Goal: Find specific page/section: Find specific page/section

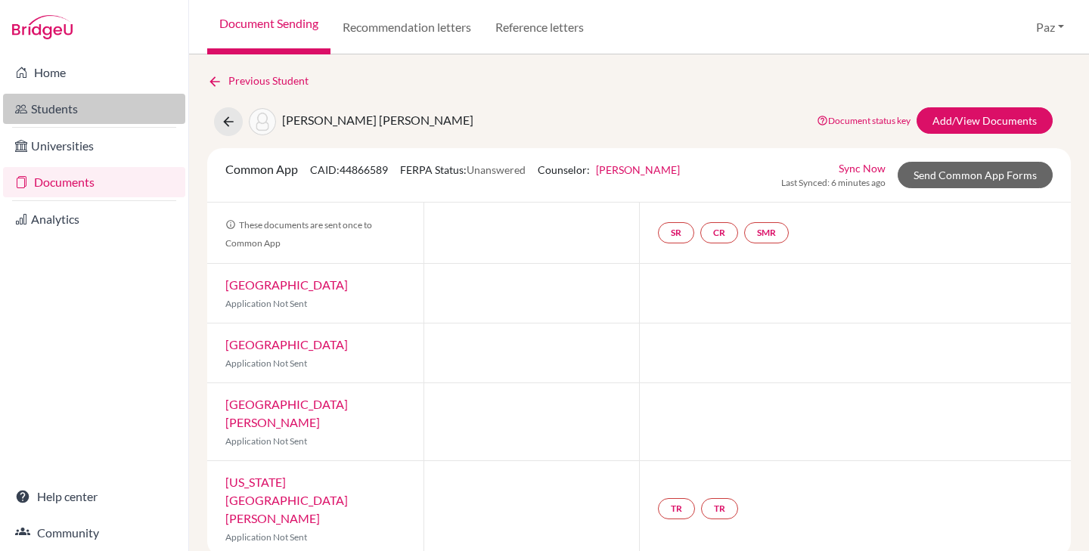
click at [78, 98] on link "Students" at bounding box center [94, 109] width 182 height 30
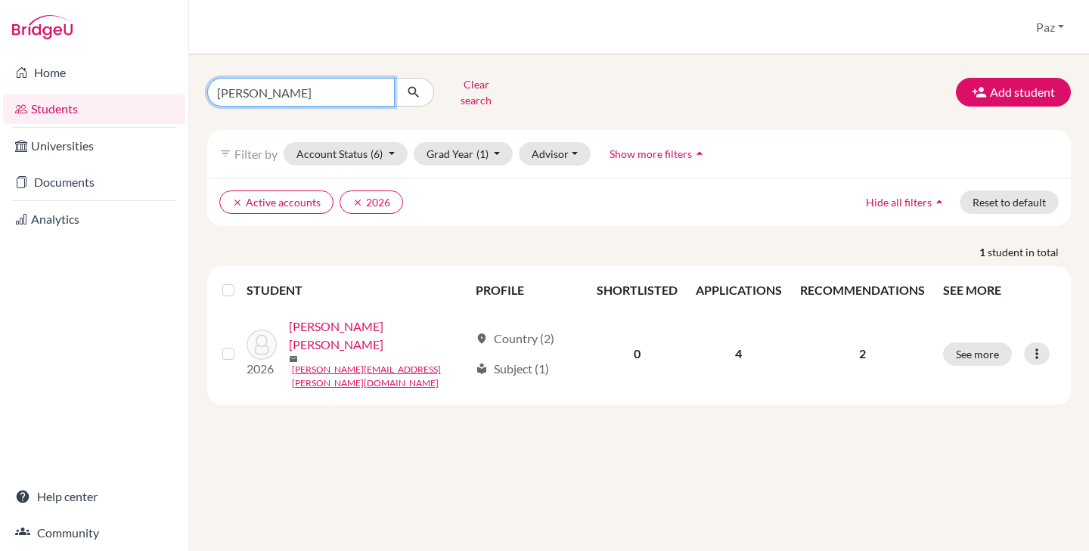
click at [286, 95] on input "[PERSON_NAME]" at bounding box center [301, 92] width 188 height 29
type input "brown"
click button "submit" at bounding box center [414, 92] width 40 height 29
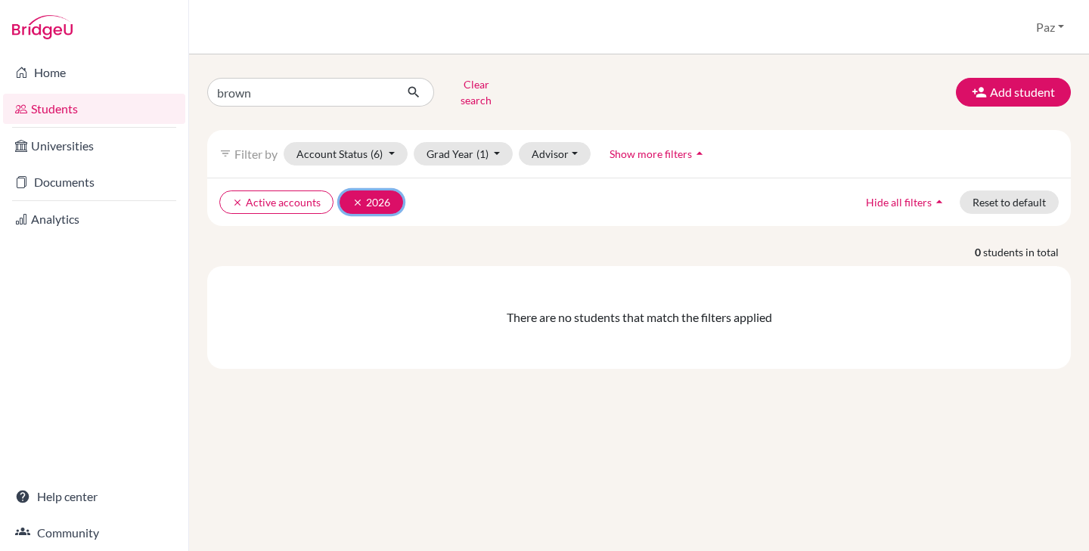
click at [353, 197] on icon "clear" at bounding box center [357, 202] width 11 height 11
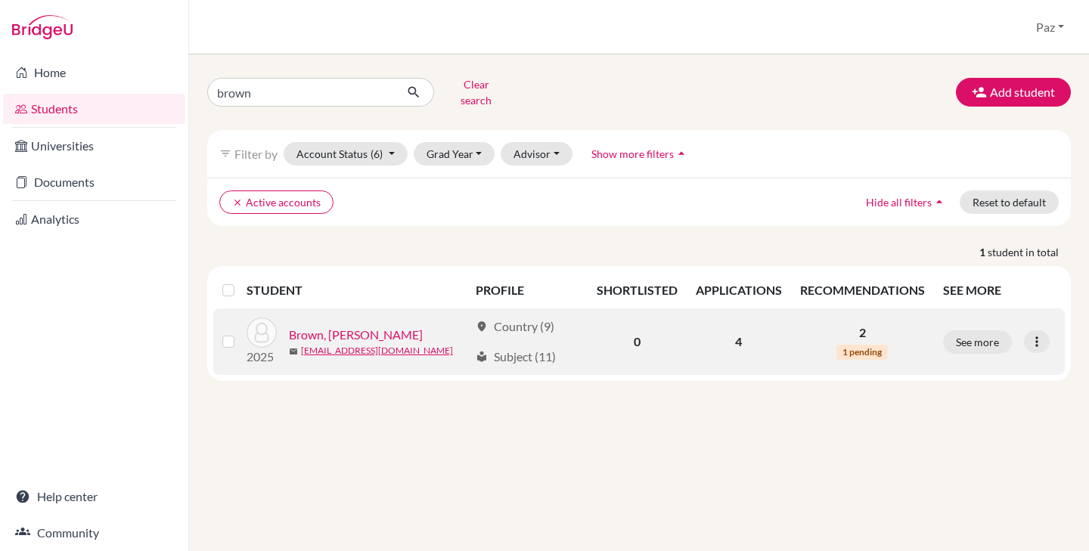
click at [322, 326] on link "Brown, [PERSON_NAME]" at bounding box center [356, 335] width 134 height 18
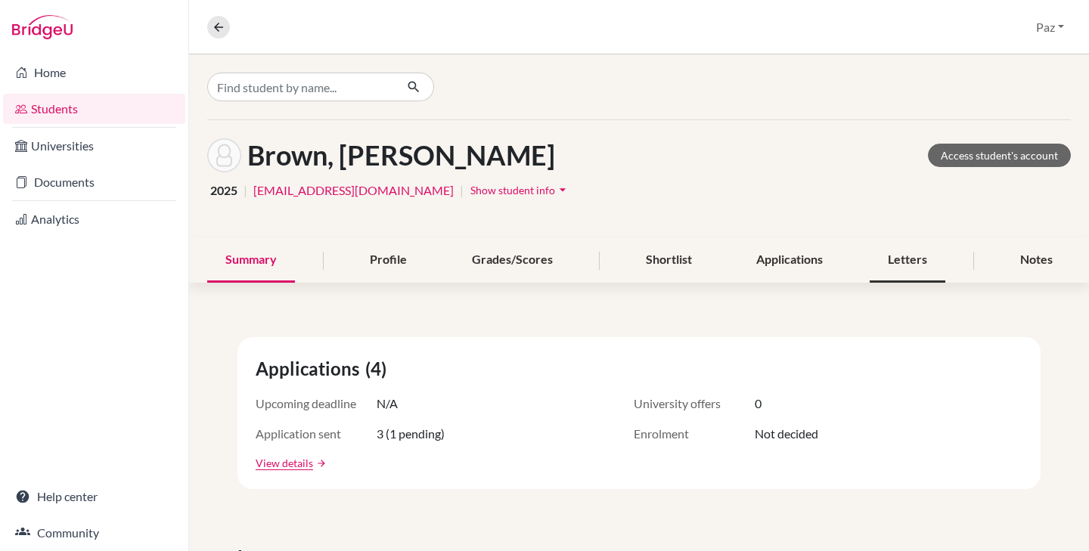
click at [879, 265] on div "Letters" at bounding box center [908, 260] width 76 height 45
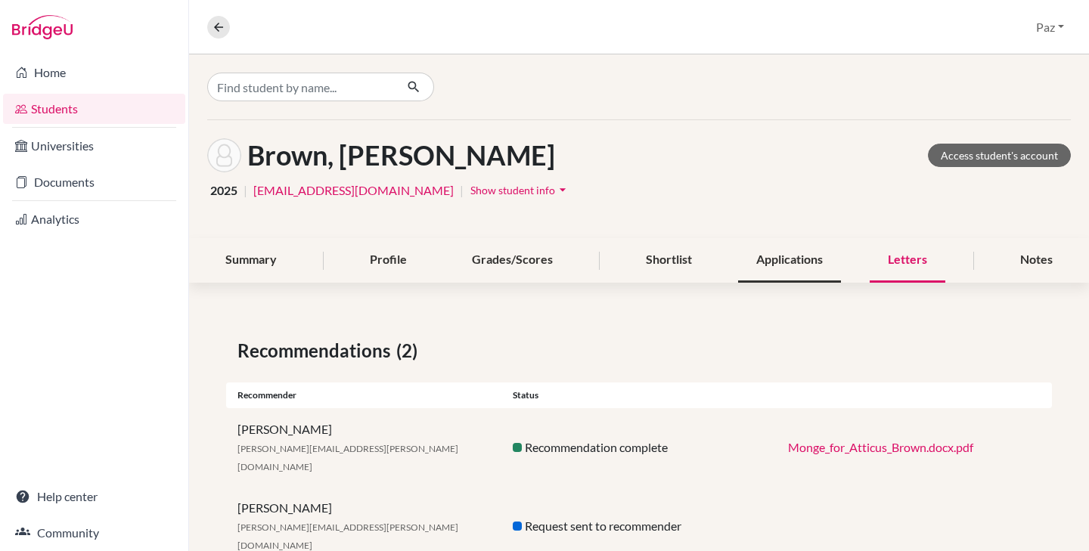
click at [776, 257] on div "Applications" at bounding box center [789, 260] width 103 height 45
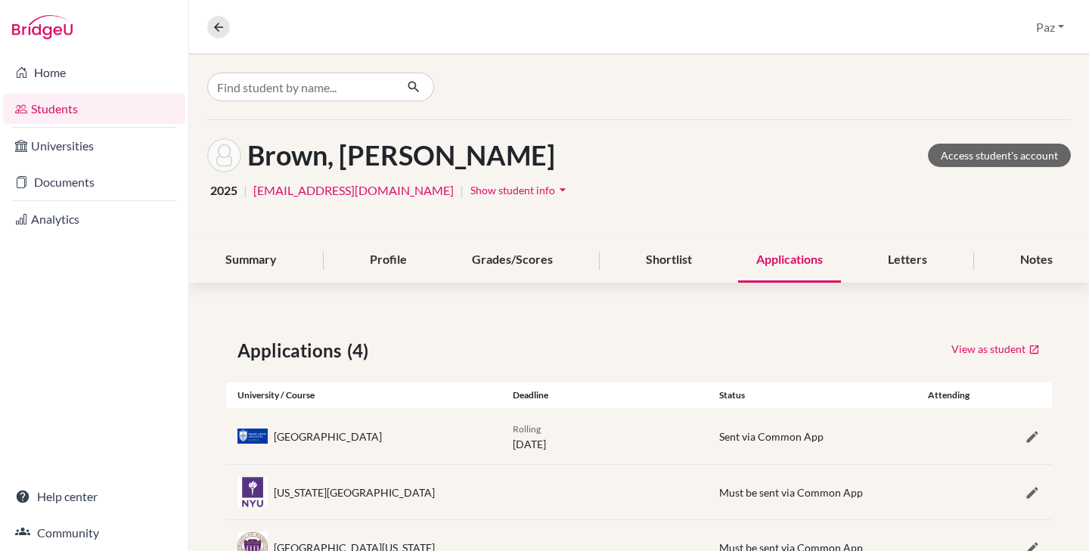
scroll to position [116, 0]
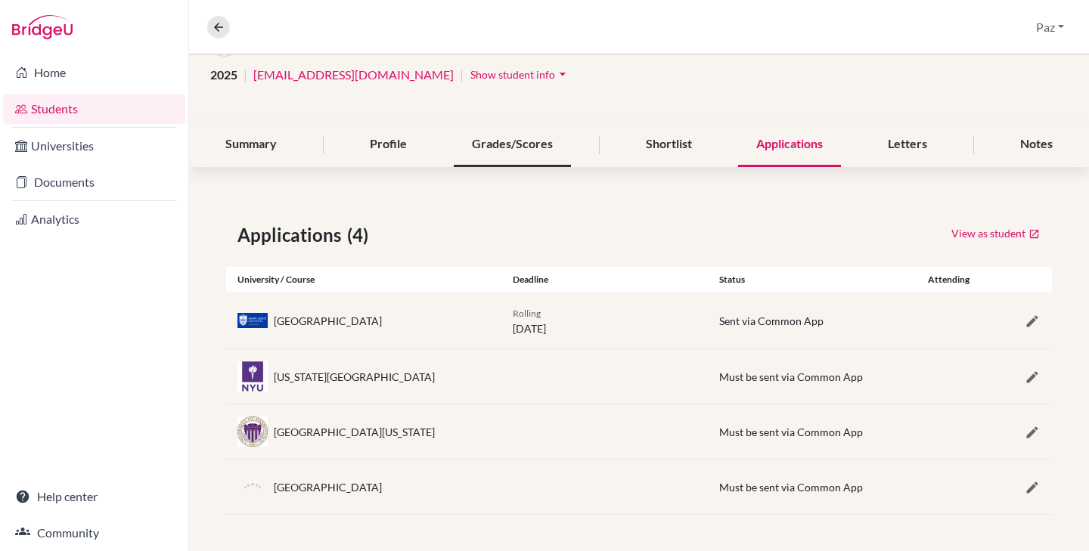
click at [514, 141] on div "Grades/Scores" at bounding box center [512, 144] width 117 height 45
